Goal: Register for event/course

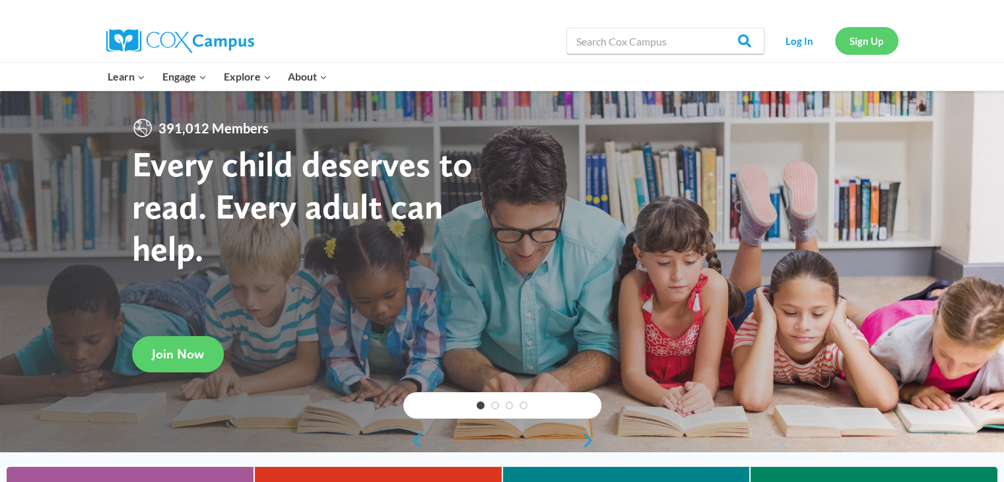
click at [862, 45] on link "Sign Up" at bounding box center [866, 40] width 63 height 27
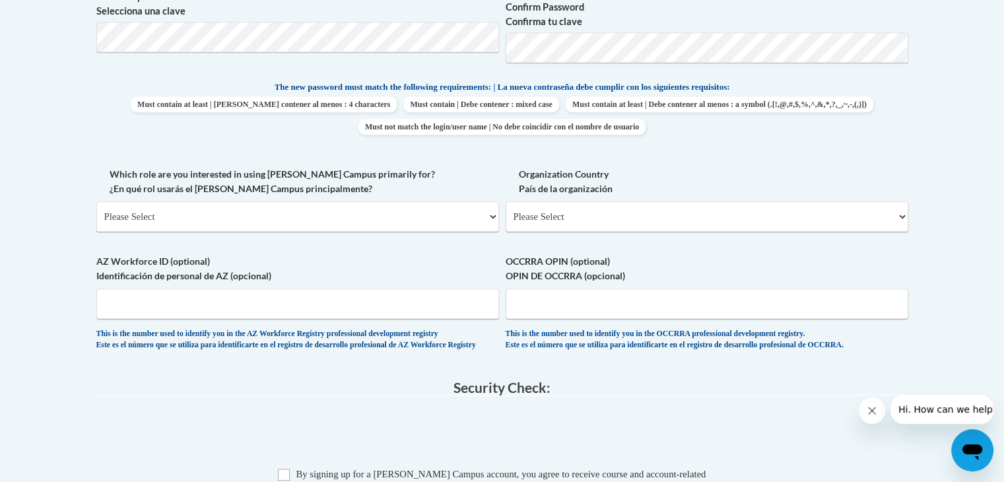
scroll to position [660, 0]
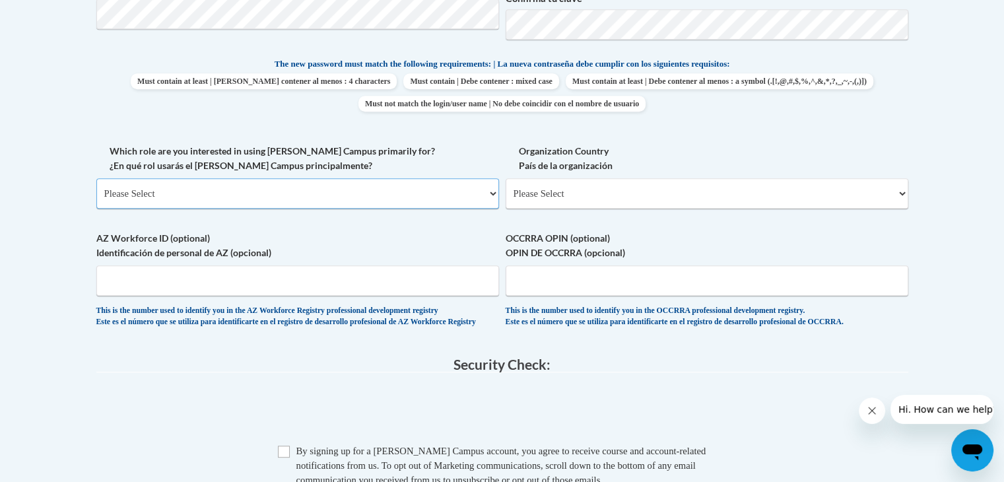
click at [273, 193] on select "Please Select College/University | Colegio/Universidad Community/Nonprofit Part…" at bounding box center [297, 193] width 402 height 30
select select "fbf2d438-af2f-41f8-98f1-81c410e29de3"
click at [96, 178] on select "Please Select College/University | Colegio/Universidad Community/Nonprofit Part…" at bounding box center [297, 193] width 402 height 30
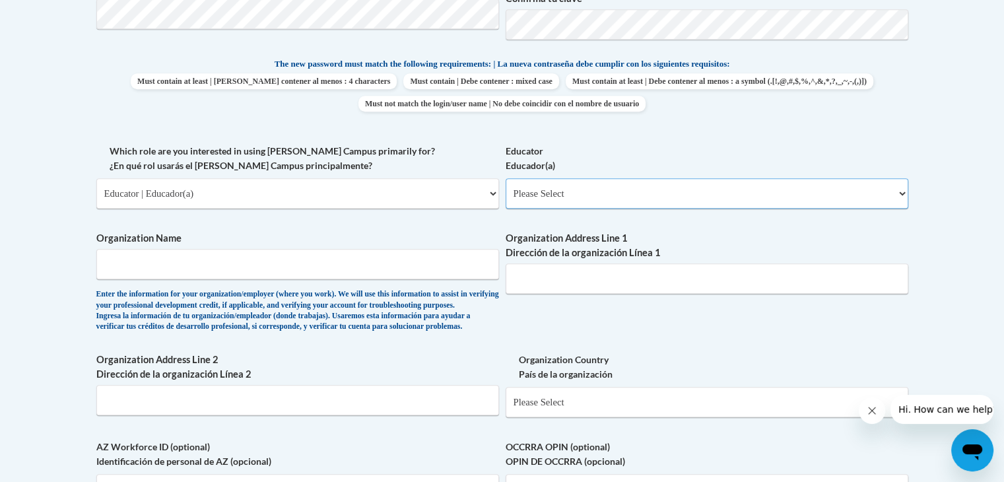
click at [600, 190] on select "Please Select Early Learning/Daycare Teacher/Family Home Care Provider | Maestr…" at bounding box center [706, 193] width 402 height 30
select select "5e2af403-4f2c-4e49-a02f-103e55d7b75b"
click at [505, 178] on select "Please Select Early Learning/Daycare Teacher/Family Home Care Provider | Maestr…" at bounding box center [706, 193] width 402 height 30
click at [268, 267] on input "Organization Name" at bounding box center [297, 264] width 402 height 30
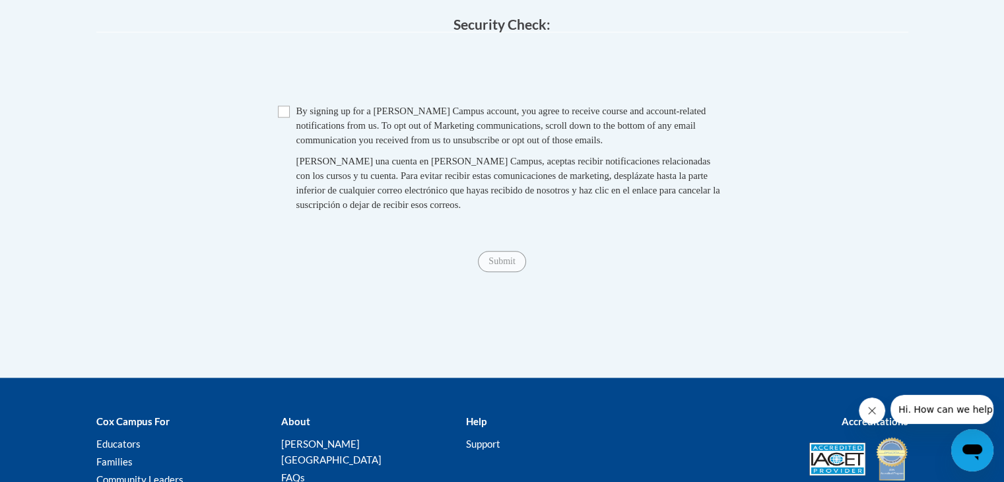
scroll to position [1354, 0]
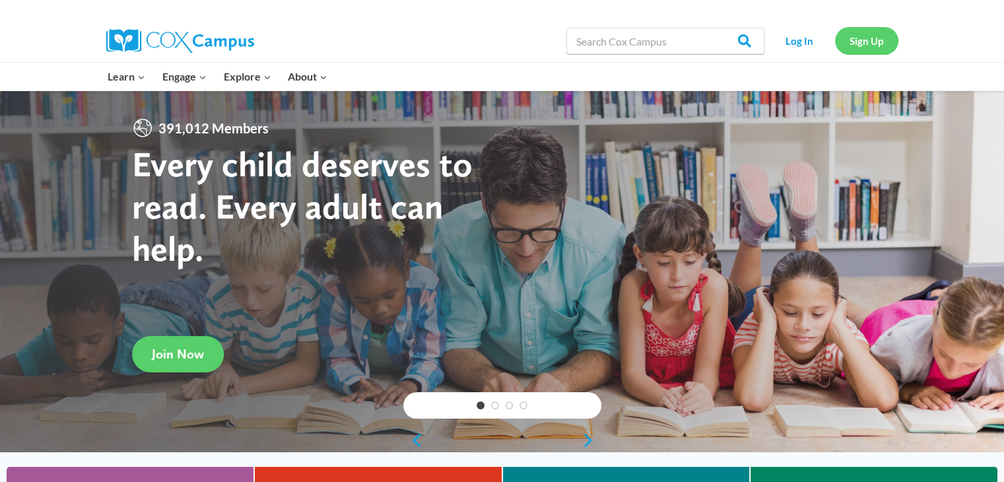
click at [884, 48] on link "Sign Up" at bounding box center [866, 40] width 63 height 27
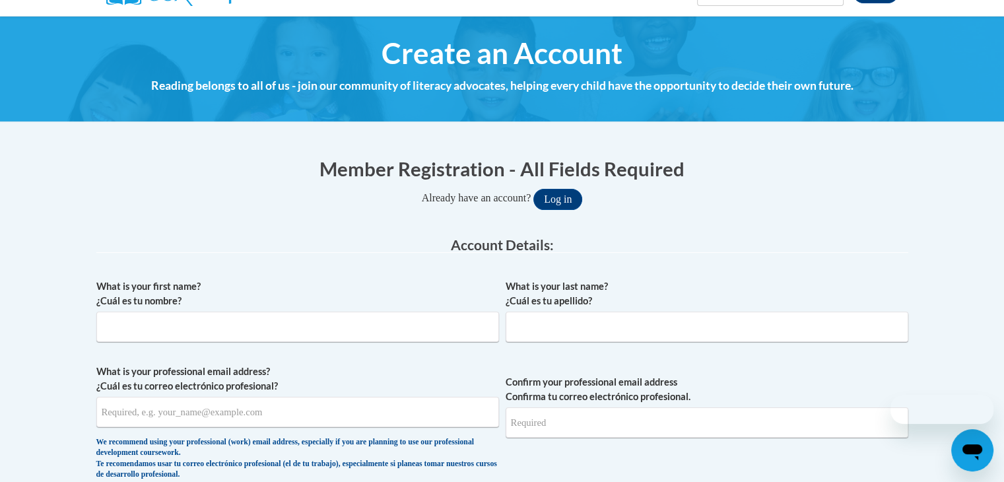
scroll to position [264, 0]
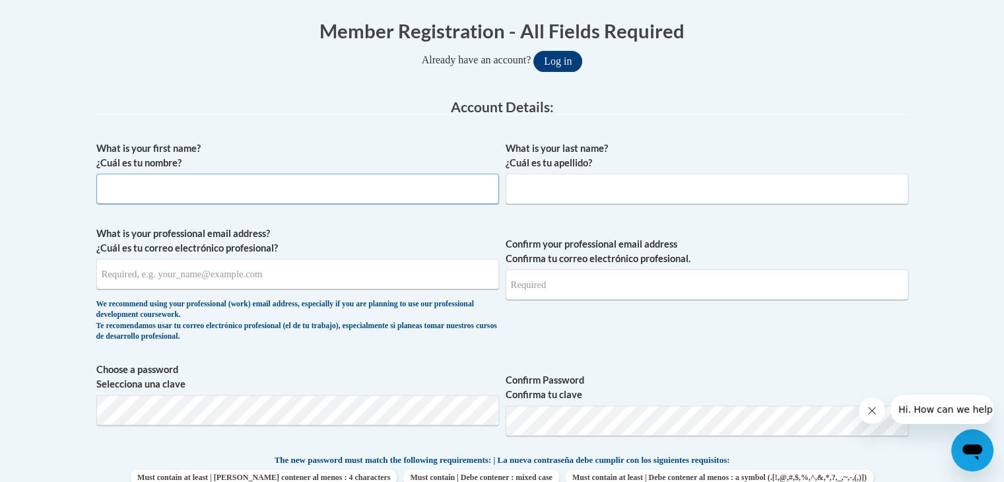
click at [191, 185] on input "What is your first name? ¿Cuál es tu nombre?" at bounding box center [297, 189] width 402 height 30
type input "Kayla"
type input "Palmer"
type input "kaylampalmer0122@gmail.com"
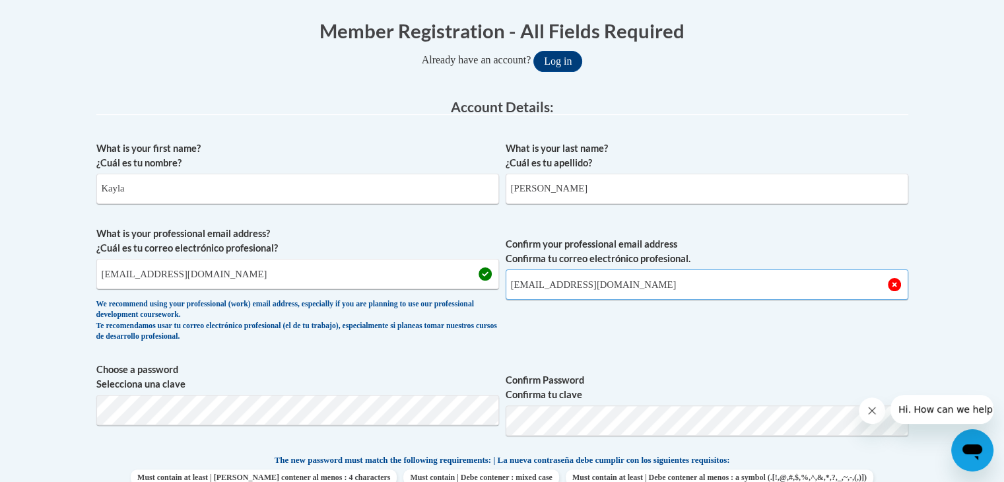
type input "kaylampalmer0122@gmail.com"
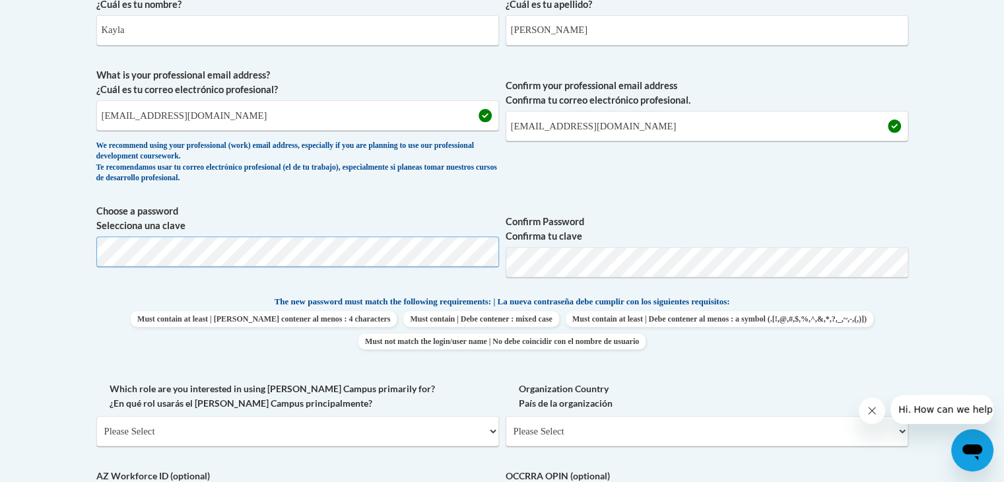
scroll to position [462, 0]
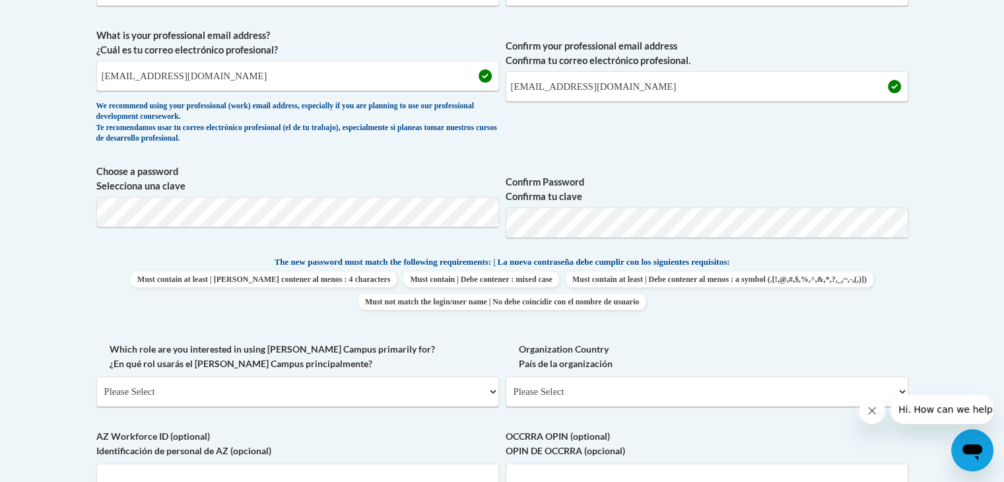
click at [590, 114] on span "Confirm your professional email address Confirma tu correo electrónico profesio…" at bounding box center [706, 89] width 402 height 122
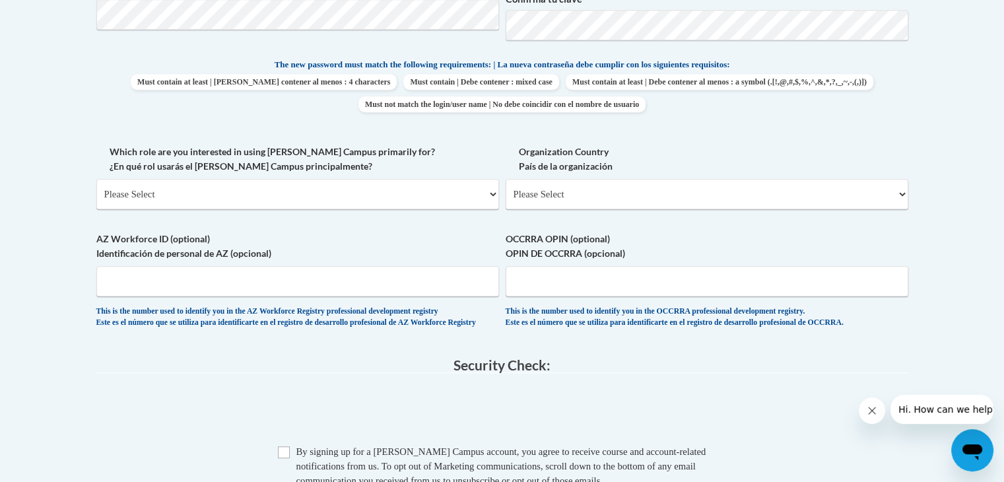
scroll to position [660, 0]
click at [278, 179] on select "Please Select College/University | Colegio/Universidad Community/Nonprofit Part…" at bounding box center [297, 193] width 402 height 30
select select "fbf2d438-af2f-41f8-98f1-81c410e29de3"
click at [96, 178] on select "Please Select College/University | Colegio/Universidad Community/Nonprofit Part…" at bounding box center [297, 193] width 402 height 30
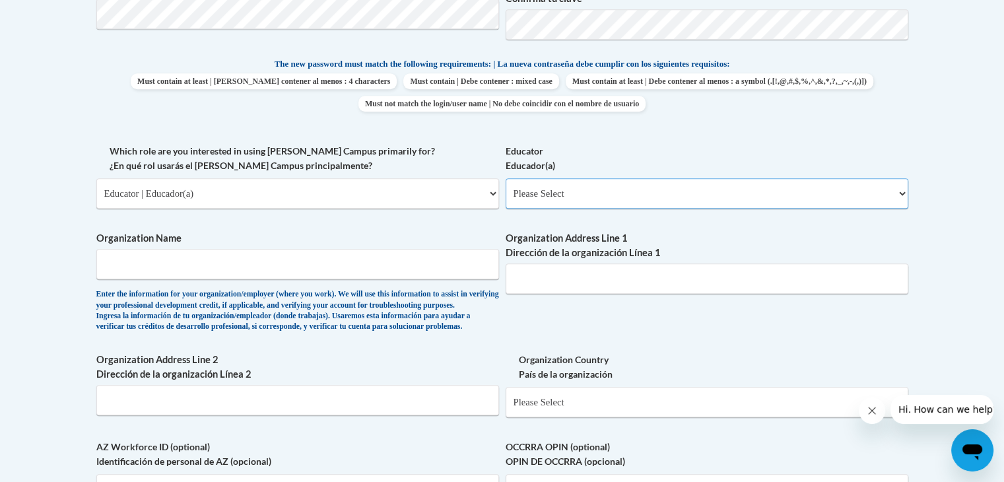
click at [660, 186] on select "Please Select Early Learning/Daycare Teacher/Family Home Care Provider | Maestr…" at bounding box center [706, 193] width 402 height 30
select select "5e2af403-4f2c-4e49-a02f-103e55d7b75b"
click at [505, 178] on select "Please Select Early Learning/Daycare Teacher/Family Home Care Provider | Maestr…" at bounding box center [706, 193] width 402 height 30
click at [253, 257] on input "Organization Name" at bounding box center [297, 264] width 402 height 30
type input "Horizon Education Centers"
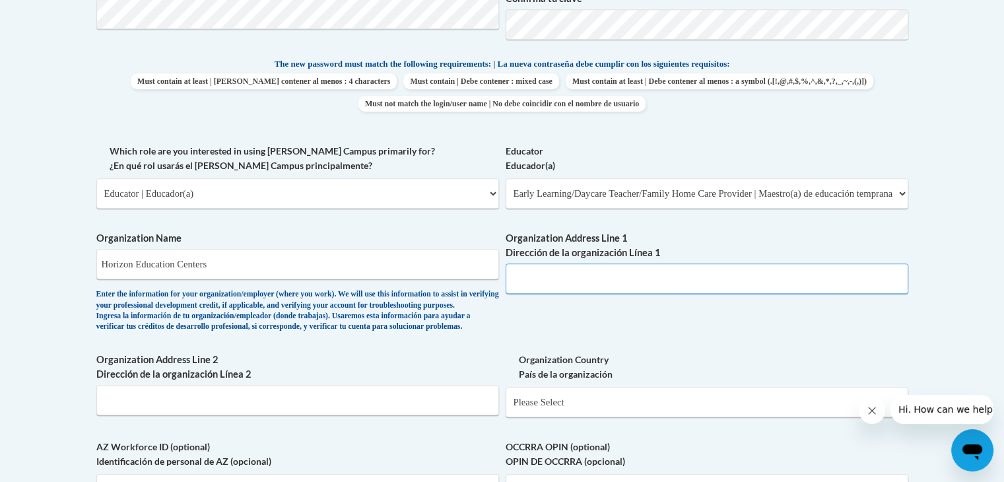
click at [637, 266] on input "Organization Address Line 1 Dirección de la organización Línea 1" at bounding box center [706, 278] width 402 height 30
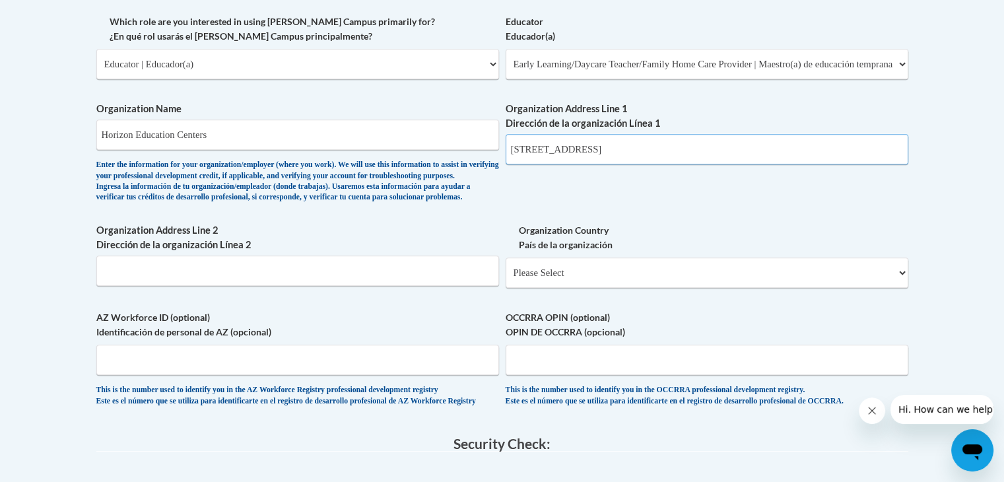
scroll to position [792, 0]
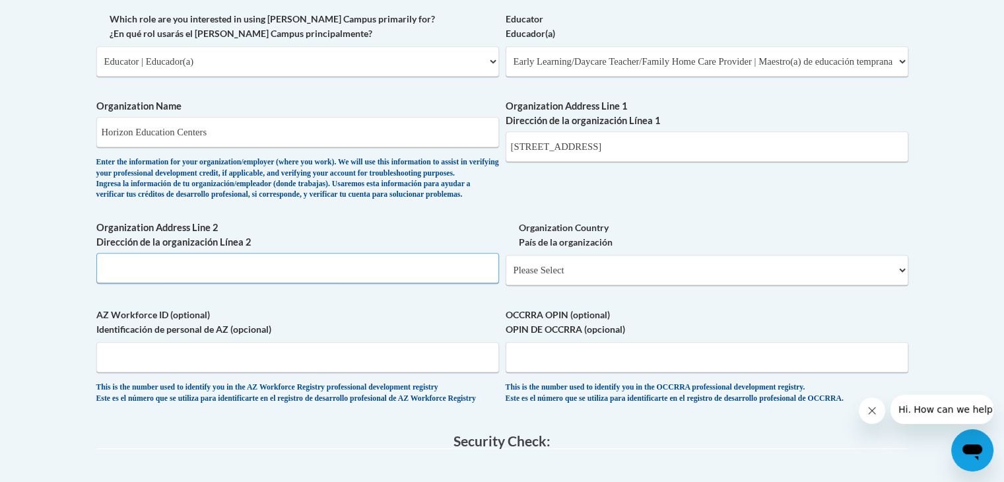
click at [319, 283] on input "Organization Address Line 2 Dirección de la organización Línea 2" at bounding box center [297, 268] width 402 height 30
click at [647, 285] on select "Please Select United States | Estados Unidos Outside of the United States | Fue…" at bounding box center [706, 270] width 402 height 30
click at [596, 134] on input "233 Bond ST" at bounding box center [706, 146] width 402 height 30
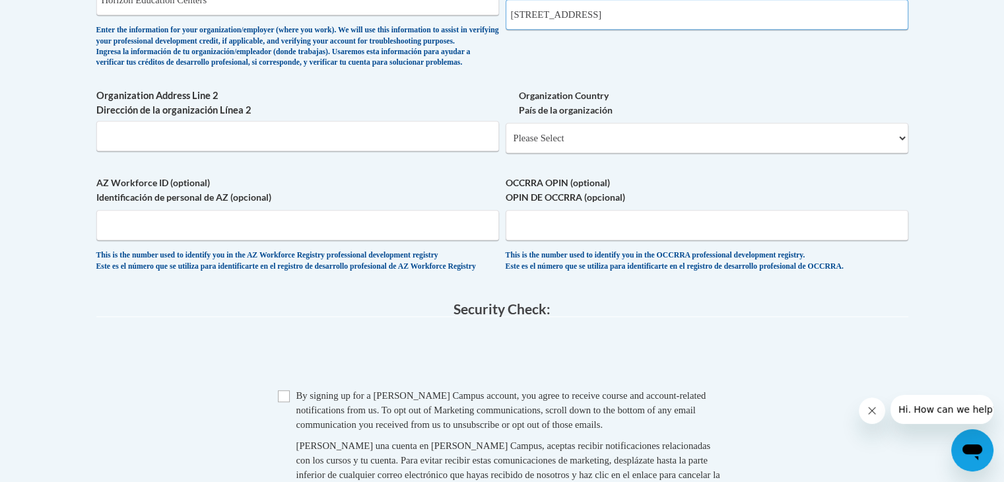
type input "233 Bond St"
click at [647, 153] on select "Please Select United States | Estados Unidos Outside of the United States | Fue…" at bounding box center [706, 138] width 402 height 30
select select "ad49bcad-a171-4b2e-b99c-48b446064914"
click at [505, 144] on select "Please Select United States | Estados Unidos Outside of the United States | Fue…" at bounding box center [706, 138] width 402 height 30
select select
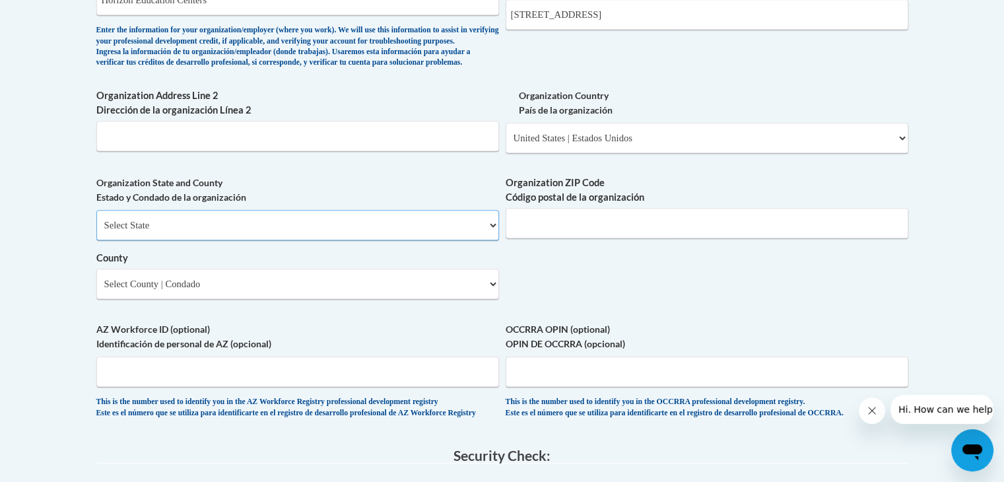
click at [210, 240] on select "Select State Alabama Alaska Arizona Arkansas California Colorado Connecticut De…" at bounding box center [297, 225] width 402 height 30
select select "Ohio"
click at [96, 232] on select "Select State Alabama Alaska Arizona Arkansas California Colorado Connecticut De…" at bounding box center [297, 225] width 402 height 30
click at [557, 238] on input "Organization ZIP Code Código postal de la organización" at bounding box center [706, 223] width 402 height 30
type input "44035"
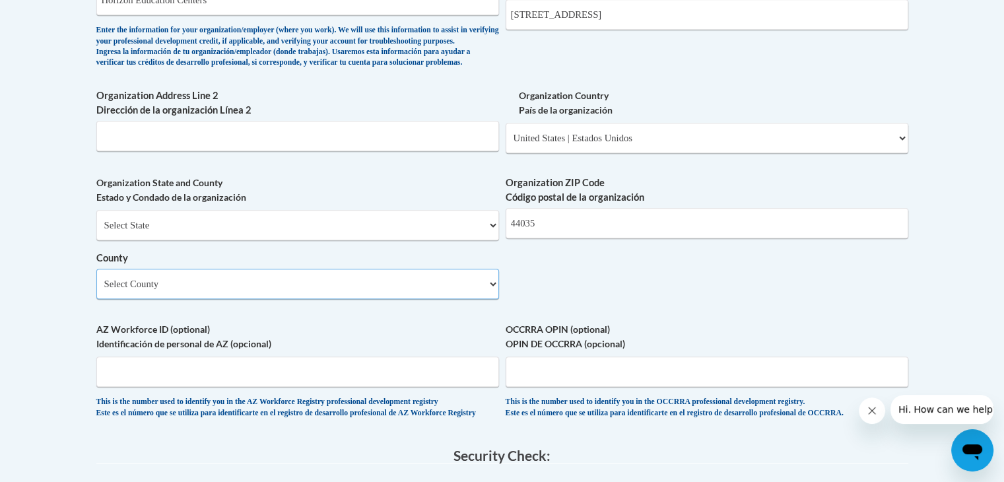
click at [262, 299] on select "Select County Adams Allen Ashland Ashtabula Athens Auglaize Belmont Brown Butle…" at bounding box center [297, 284] width 402 height 30
select select "Lorain"
click at [96, 290] on select "Select County Adams Allen Ashland Ashtabula Athens Auglaize Belmont Brown Butle…" at bounding box center [297, 284] width 402 height 30
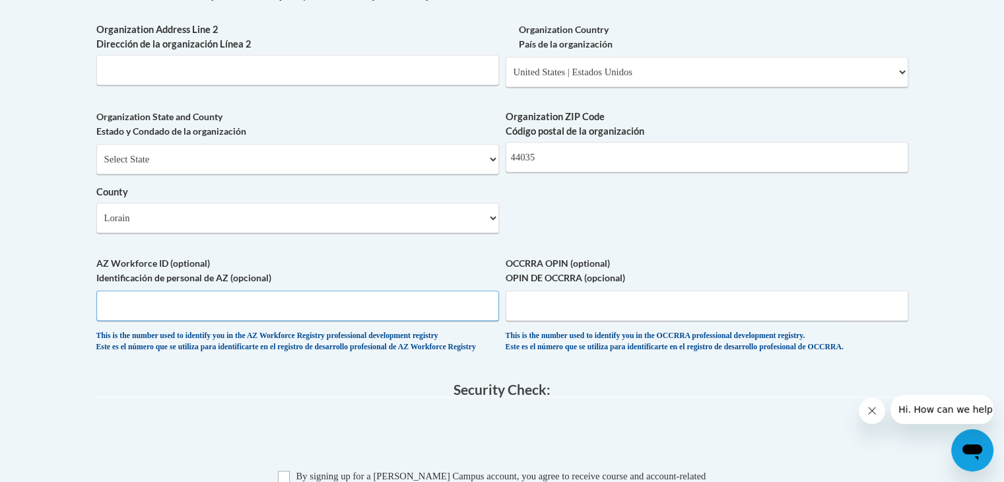
click at [385, 321] on input "AZ Workforce ID (optional) Identificación de personal de AZ (opcional)" at bounding box center [297, 305] width 402 height 30
click at [579, 321] on input "OCCRRA OPIN (optional) OPIN DE OCCRRA (opcional)" at bounding box center [706, 305] width 402 height 30
paste input "1145-7031"
type input "1145-7031"
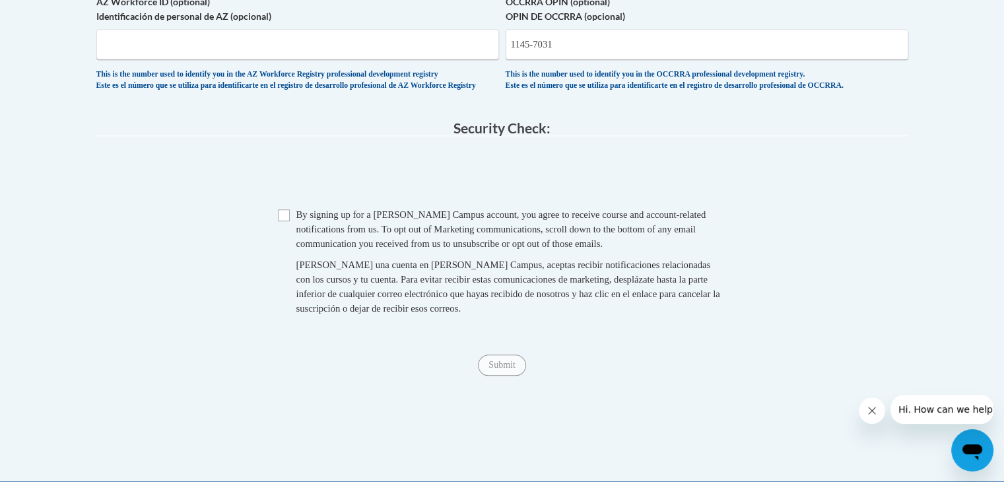
scroll to position [1254, 0]
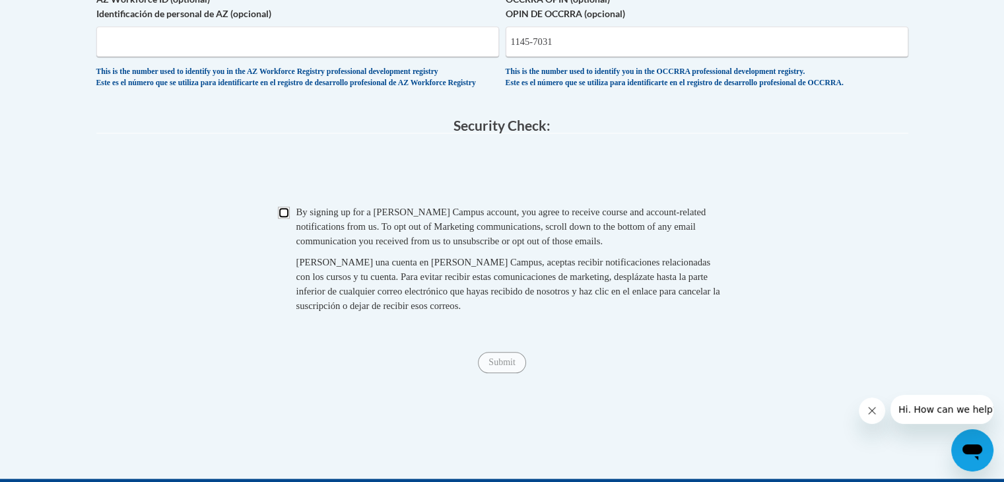
click at [288, 218] on input "Checkbox" at bounding box center [284, 213] width 12 height 12
click at [500, 373] on input "Submit" at bounding box center [502, 362] width 48 height 21
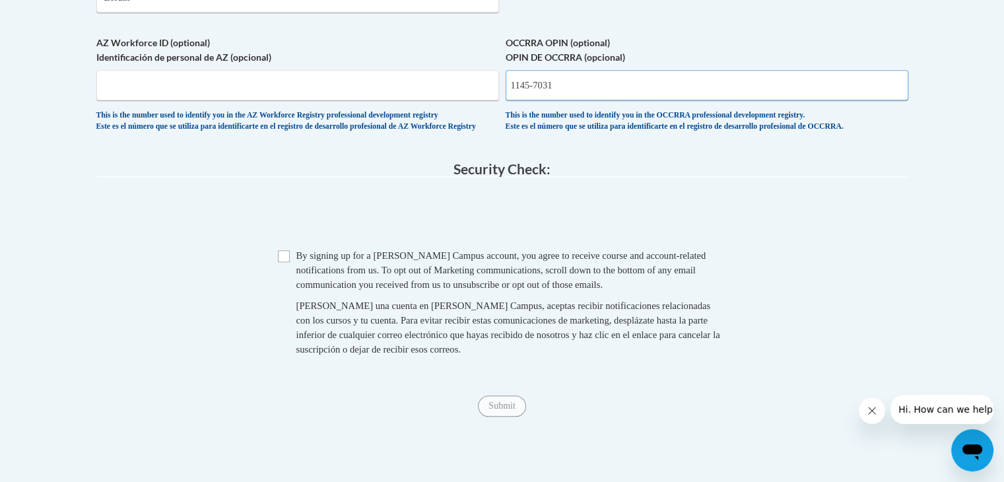
scroll to position [1188, 0]
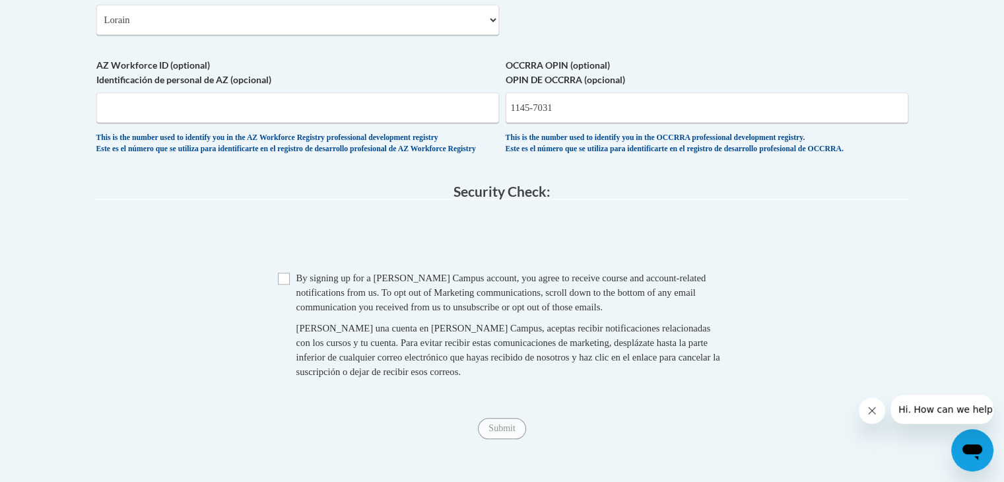
click at [575, 161] on div "OCCRRA OPIN (optional) OPIN DE OCCRRA (opcional) 1145-7031 This is the number u…" at bounding box center [706, 109] width 402 height 103
click at [319, 257] on span "0cAFcWeA7f2DQk5KO7z7XOzolMaZmxQM7TC1CLDBc7NMFwzUD94rZqMh5cKEJGqIg9oJbQCkHlckuLo…" at bounding box center [502, 237] width 812 height 51
click at [278, 284] on input "Checkbox" at bounding box center [284, 279] width 12 height 12
checkbox input "true"
click at [501, 439] on input "Submit" at bounding box center [502, 428] width 48 height 21
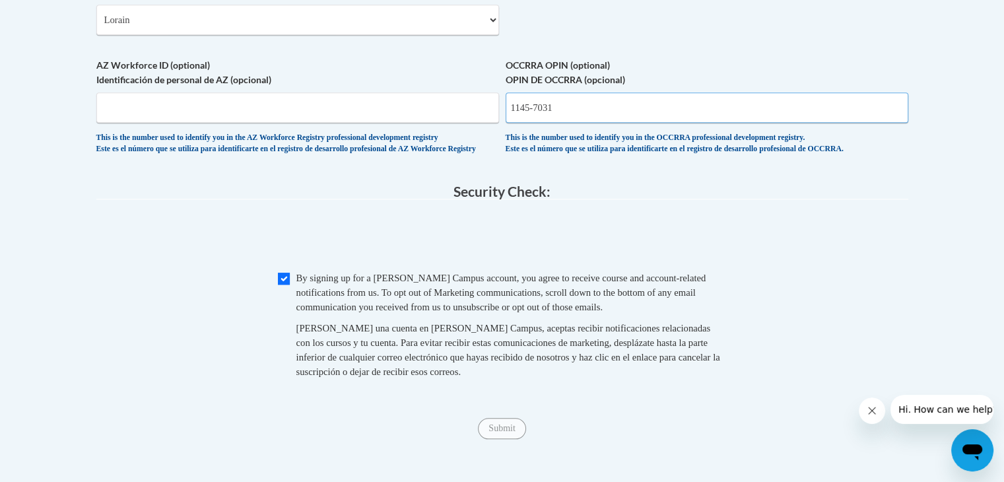
click at [534, 123] on input "1145-7031" at bounding box center [706, 107] width 402 height 30
type input "11457031"
click at [483, 439] on input "Submit" at bounding box center [502, 428] width 48 height 21
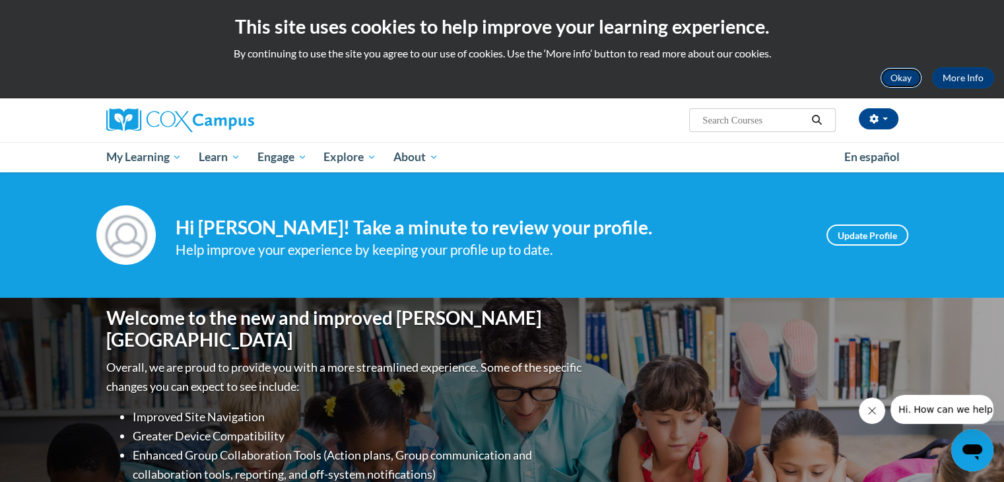
click at [899, 80] on button "Okay" at bounding box center [901, 77] width 42 height 21
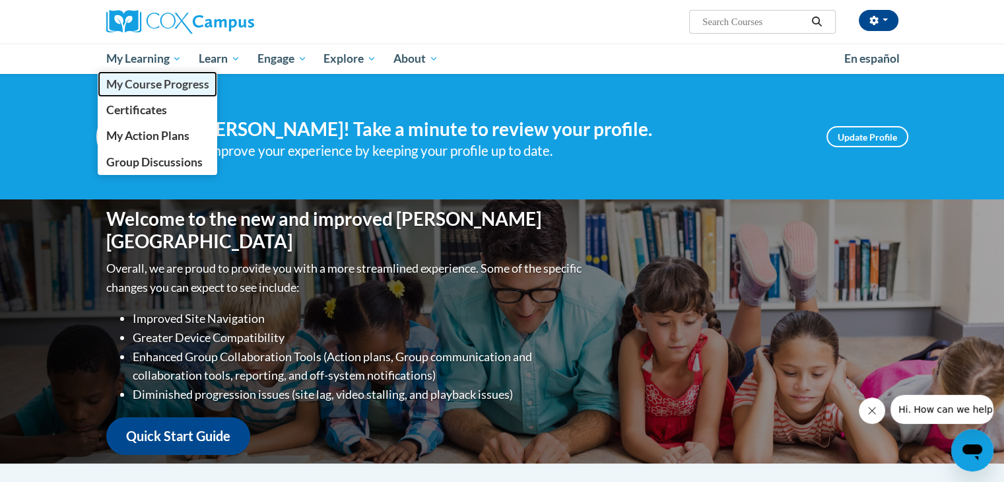
click at [158, 90] on span "My Course Progress" at bounding box center [157, 84] width 103 height 14
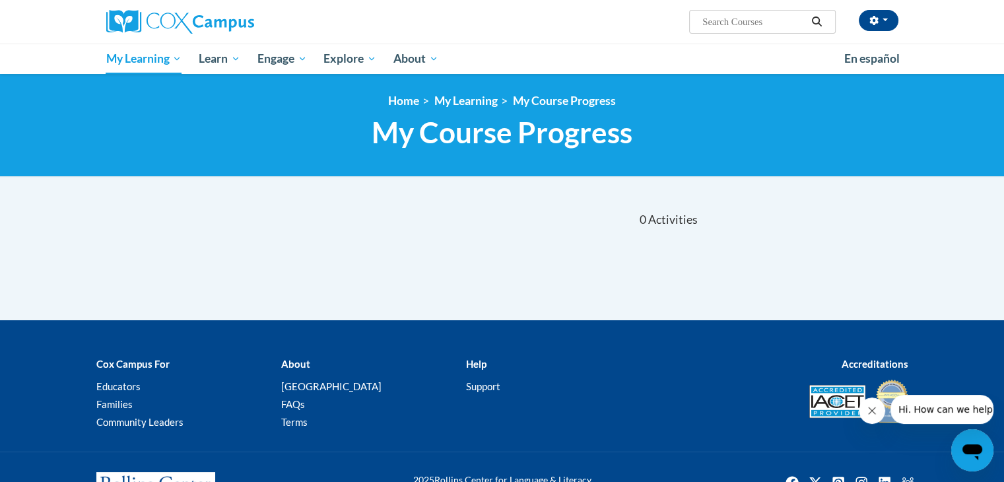
click at [156, 54] on span "My Learning" at bounding box center [144, 59] width 76 height 16
click at [734, 16] on input "Search..." at bounding box center [754, 22] width 106 height 16
paste input "An Ecosystem Approach to Developing the Foundation for Reading in the Early Yea…"
type input "An Ecosystem Approach to Developing the Foundation for Reading in the Early Yea…"
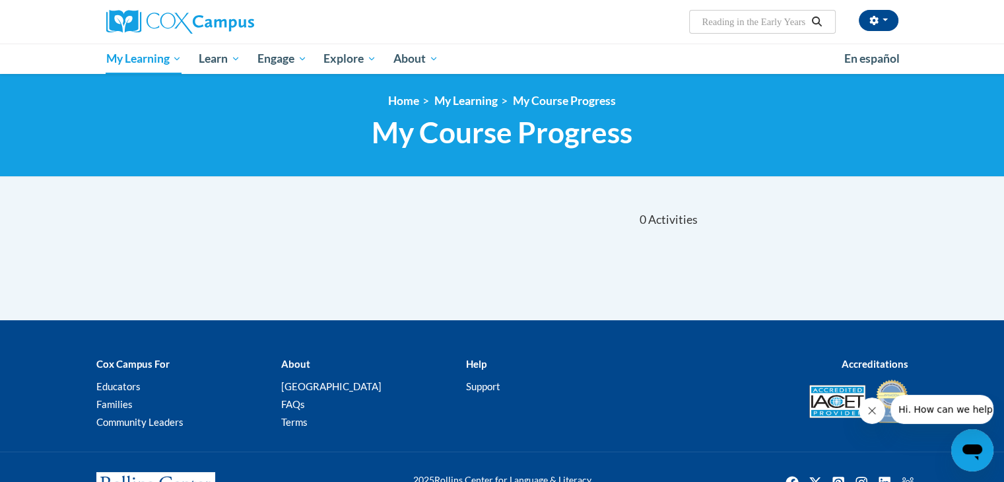
click at [812, 24] on icon "Search" at bounding box center [816, 21] width 12 height 10
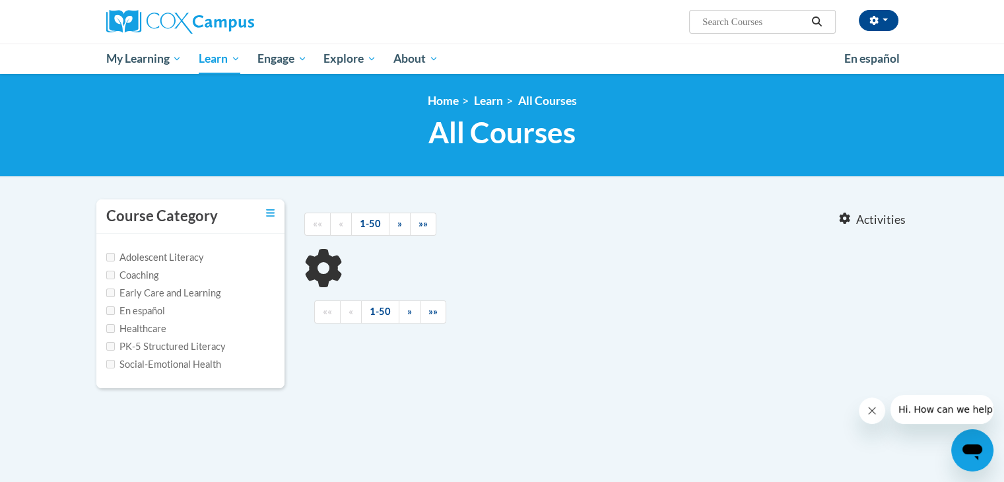
type input "An Ecosystem Approach to Developing the Foundation for Reading in the Early Yea…"
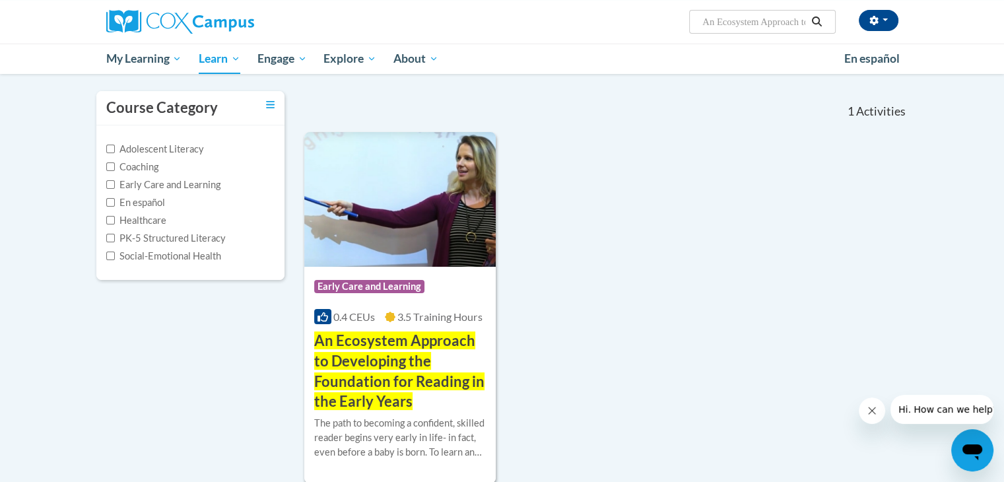
scroll to position [132, 0]
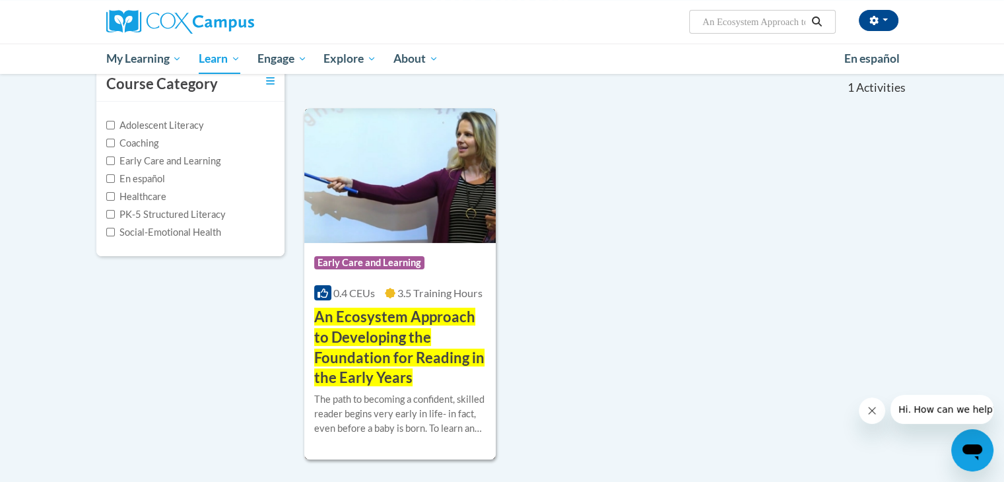
click at [380, 337] on span "An Ecosystem Approach to Developing the Foundation for Reading in the Early Yea…" at bounding box center [399, 346] width 170 height 79
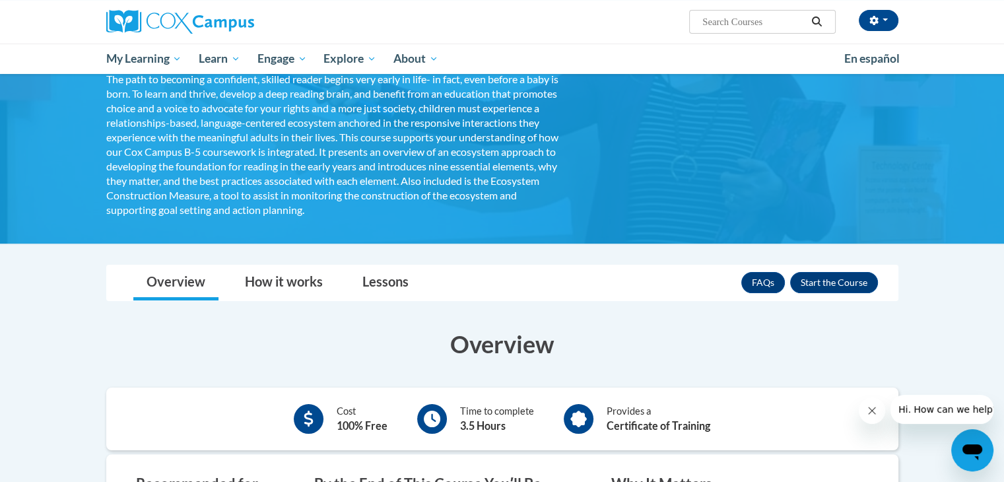
scroll to position [198, 0]
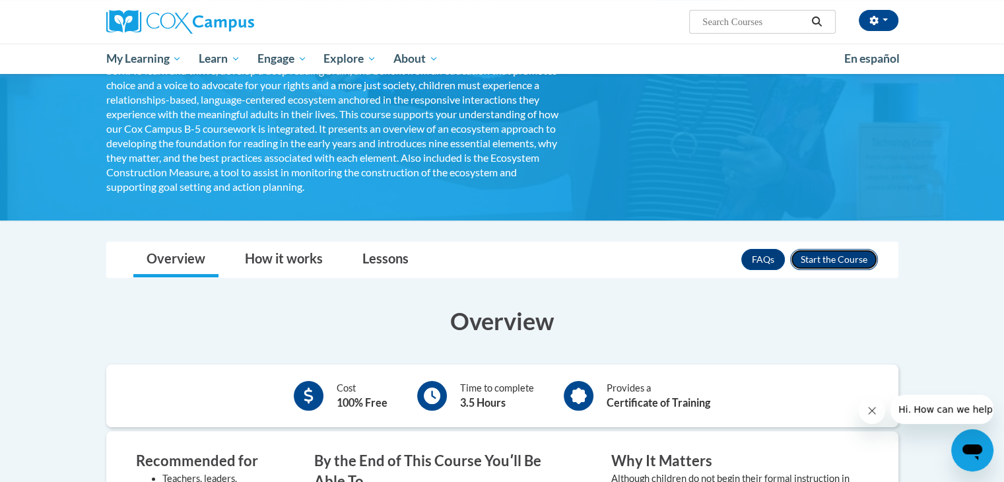
click at [843, 261] on button "Enroll" at bounding box center [834, 259] width 88 height 21
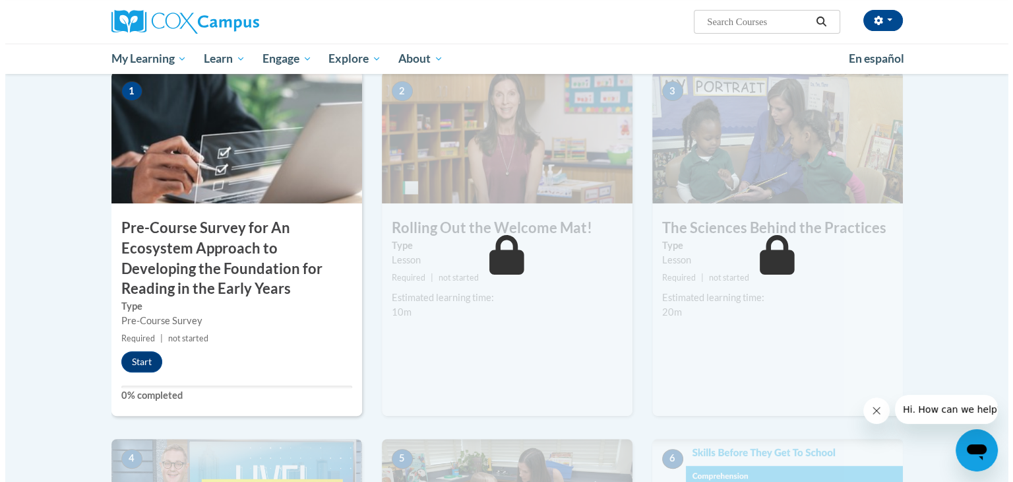
scroll to position [330, 0]
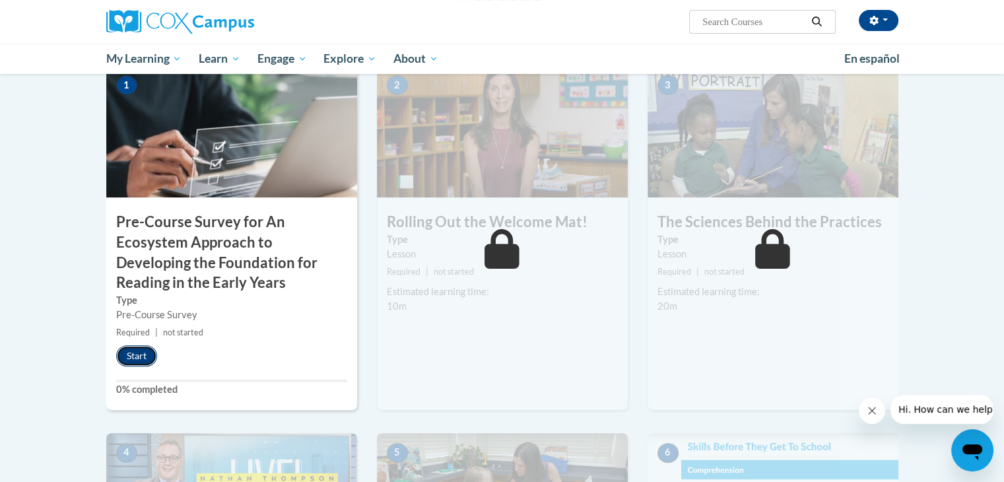
click at [139, 364] on button "Start" at bounding box center [136, 355] width 41 height 21
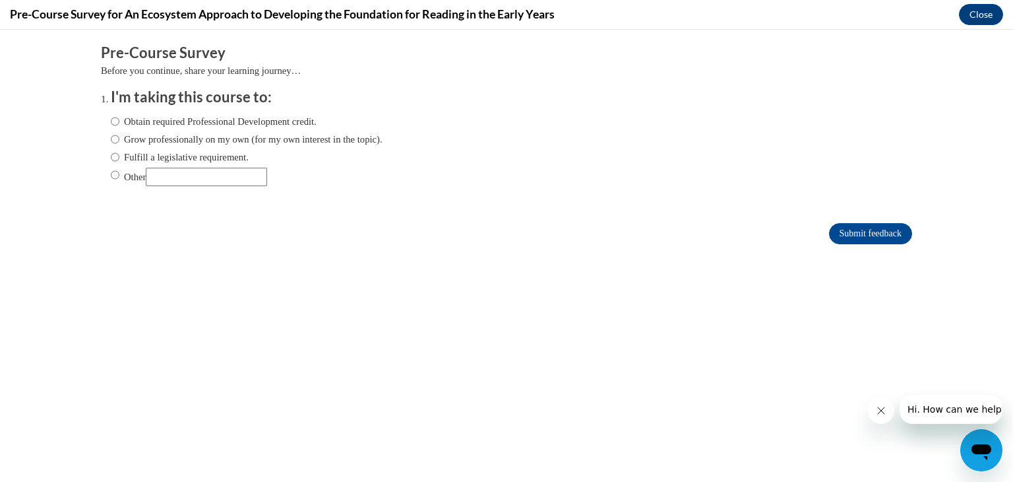
scroll to position [0, 0]
click at [111, 121] on input "Obtain required Professional Development credit." at bounding box center [115, 121] width 9 height 15
radio input "true"
click at [111, 140] on label "Grow professionally on my own (for my own interest in the topic)." at bounding box center [247, 139] width 272 height 15
click at [111, 140] on input "Grow professionally on my own (for my own interest in the topic)." at bounding box center [115, 139] width 9 height 15
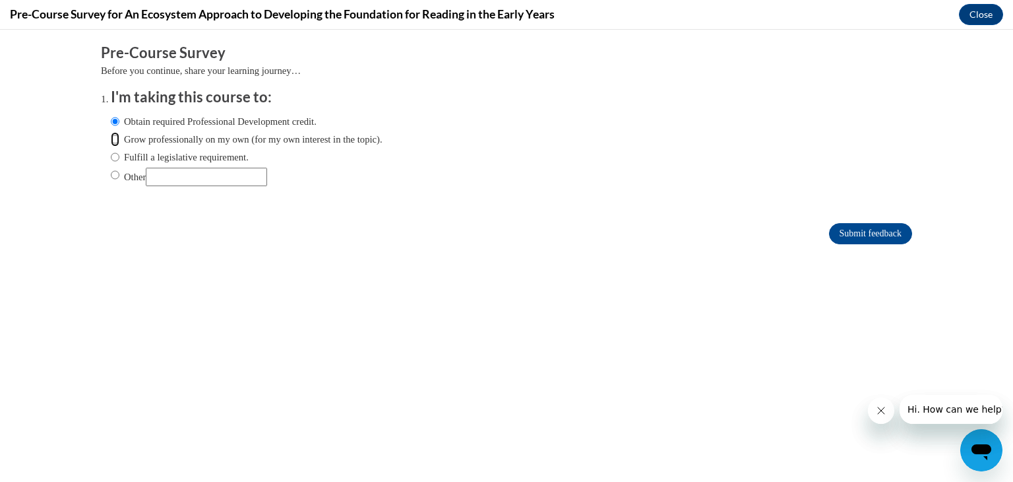
radio input "true"
click at [111, 125] on input "Obtain required Professional Development credit." at bounding box center [115, 121] width 9 height 15
radio input "true"
click at [837, 231] on input "Submit feedback" at bounding box center [870, 233] width 83 height 21
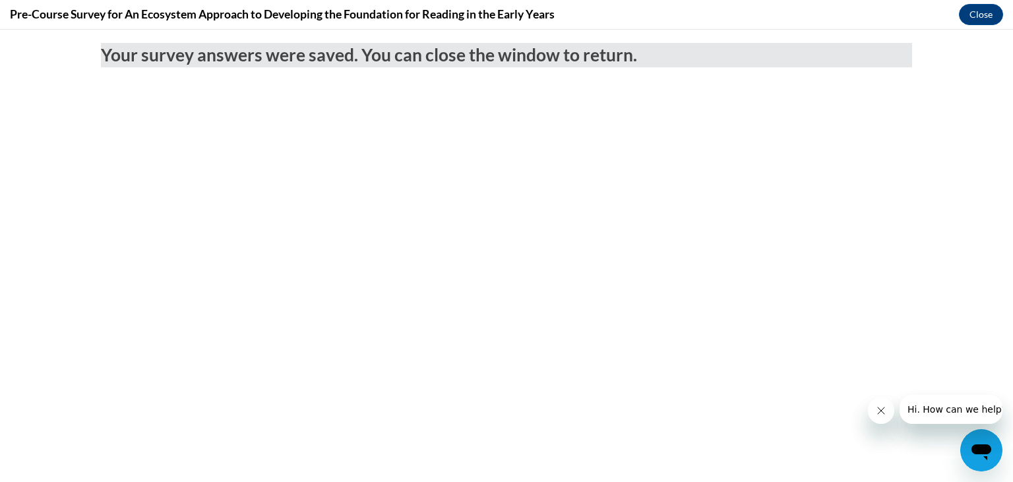
click at [878, 405] on icon "Close message from company" at bounding box center [881, 410] width 11 height 11
click at [883, 409] on icon "Close message from company" at bounding box center [881, 410] width 11 height 11
click at [728, 59] on h2 "Your survey answers were saved. You can close the window to return." at bounding box center [507, 55] width 812 height 24
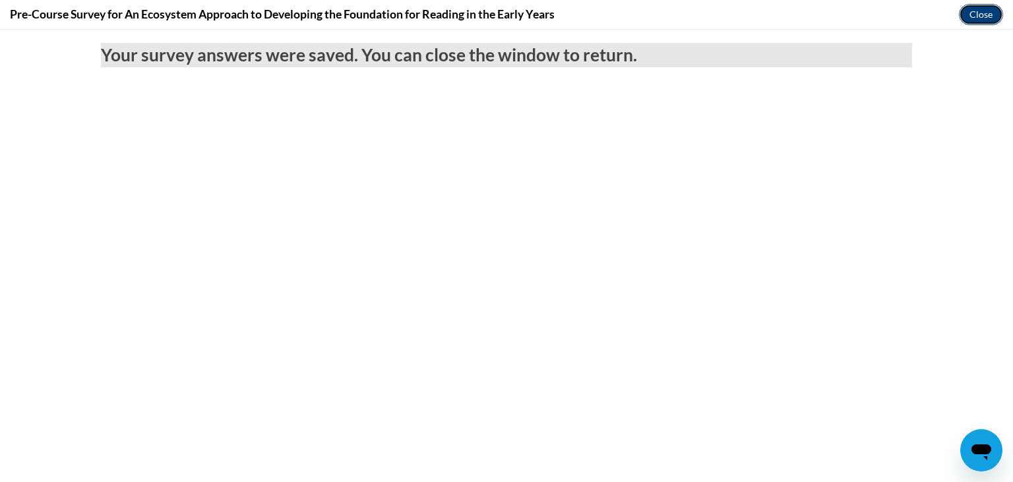
click at [985, 7] on button "Close" at bounding box center [981, 14] width 44 height 21
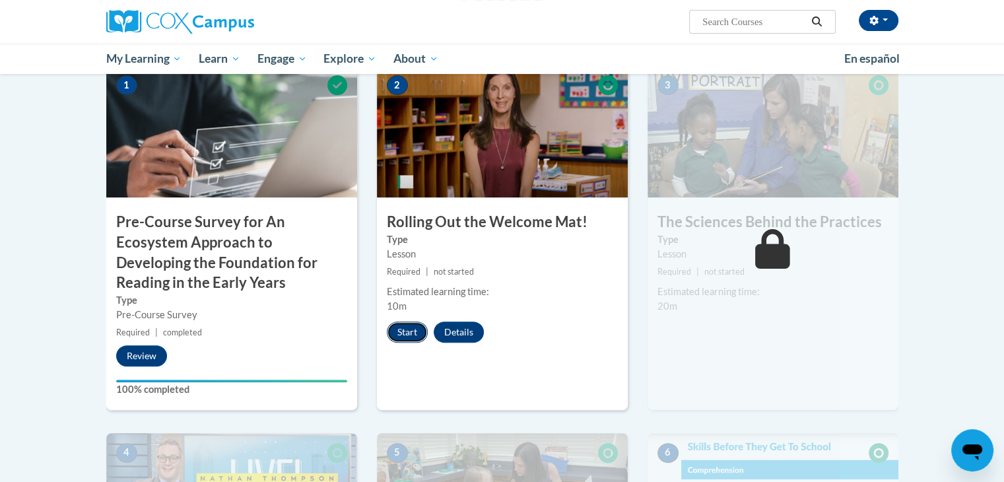
click at [404, 331] on button "Start" at bounding box center [407, 331] width 41 height 21
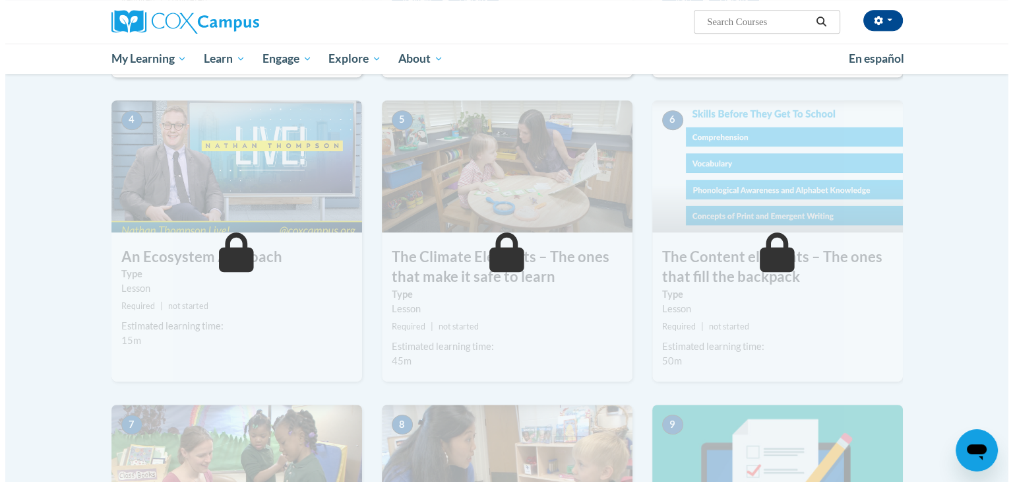
scroll to position [387, 0]
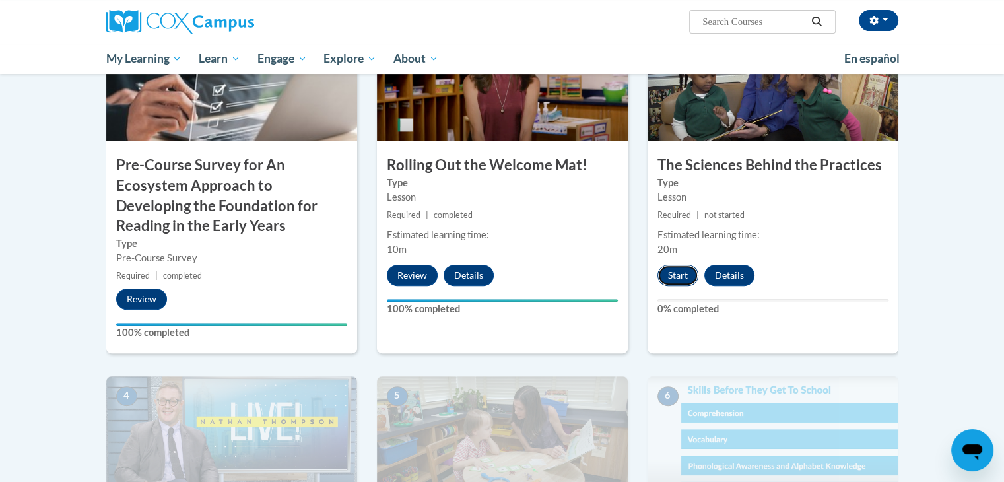
click at [678, 274] on button "Start" at bounding box center [677, 275] width 41 height 21
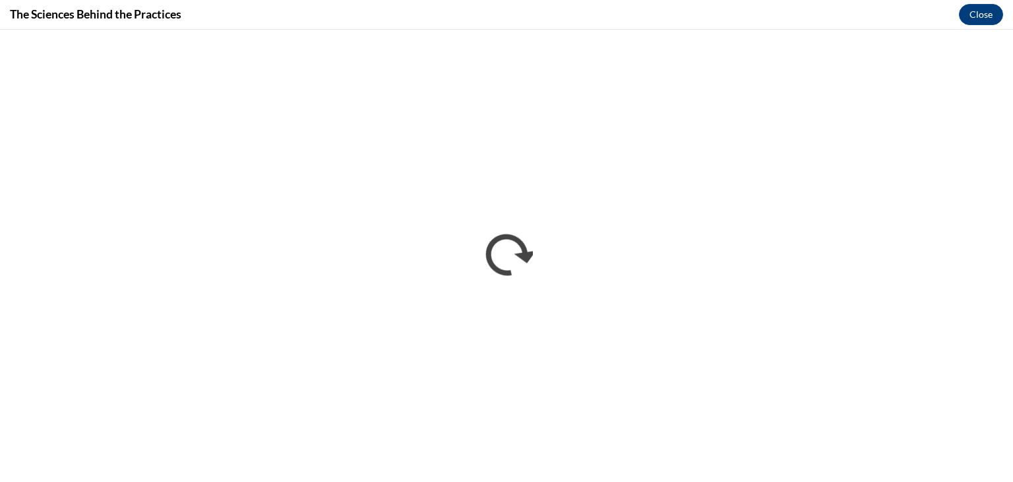
scroll to position [0, 0]
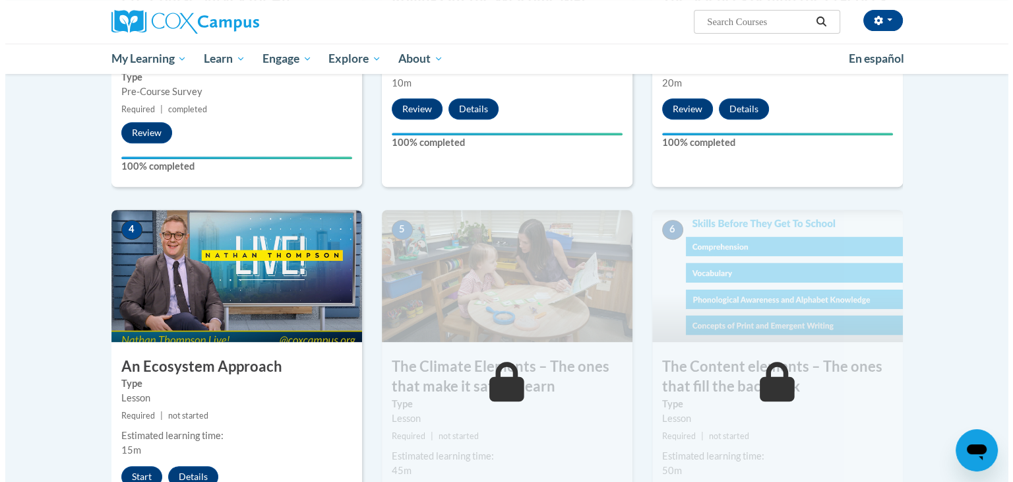
scroll to position [594, 0]
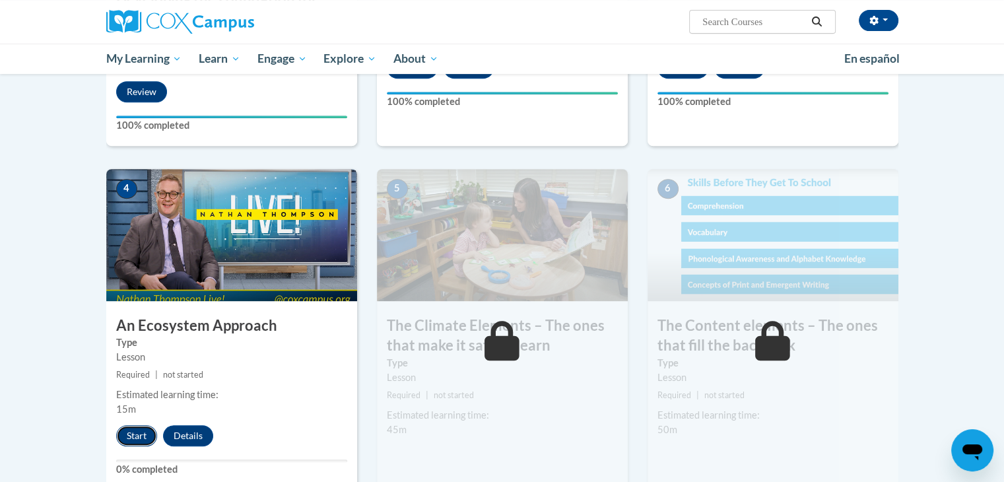
click at [145, 434] on button "Start" at bounding box center [136, 435] width 41 height 21
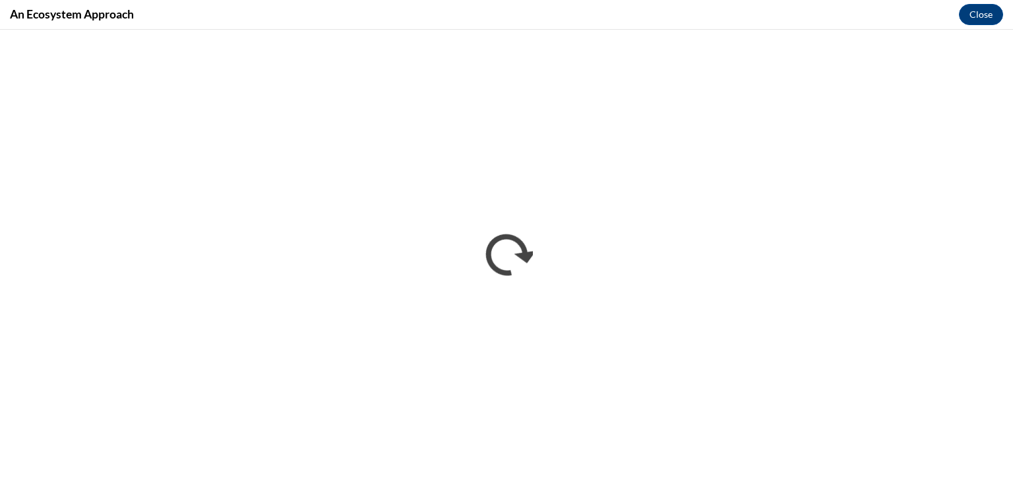
scroll to position [0, 0]
